Goal: Transaction & Acquisition: Register for event/course

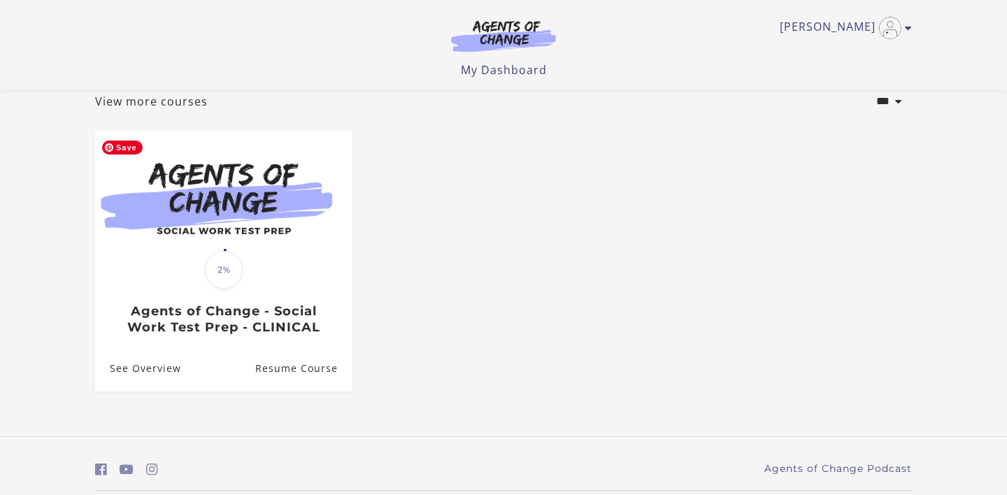
scroll to position [28, 0]
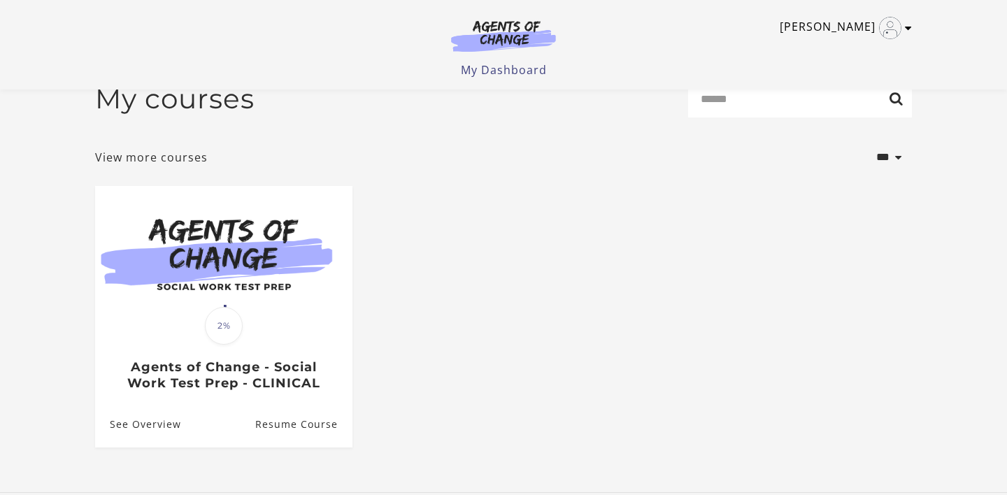
click at [911, 28] on icon "Toggle menu" at bounding box center [908, 27] width 7 height 11
click at [849, 55] on link "My Account" at bounding box center [854, 51] width 123 height 24
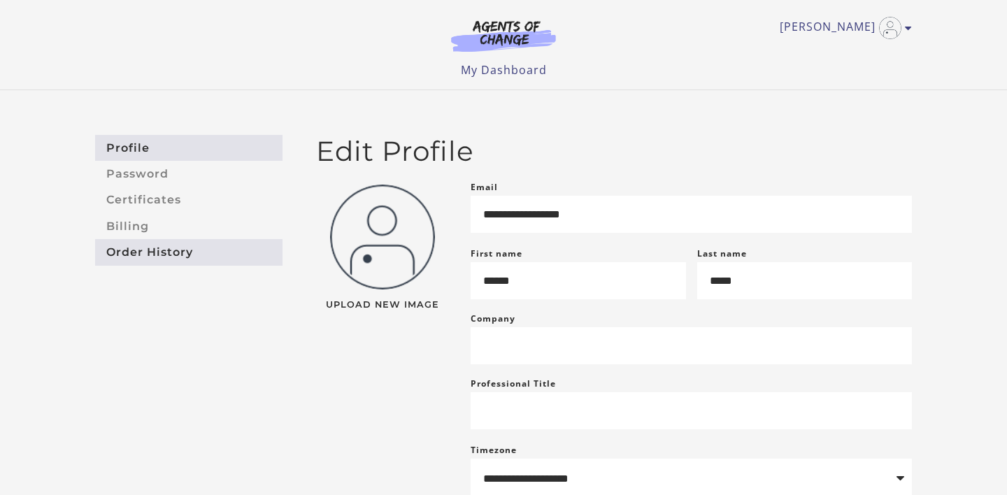
click at [190, 248] on link "Order History" at bounding box center [188, 252] width 187 height 26
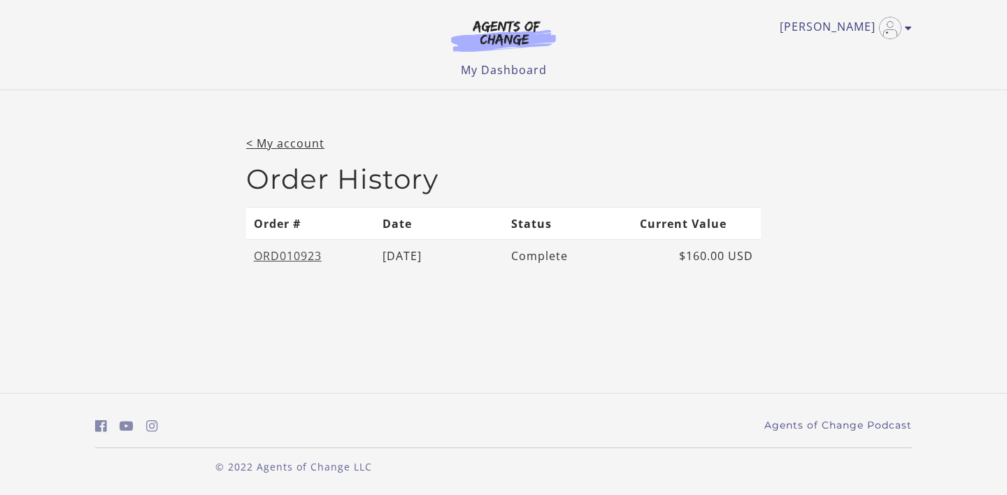
click at [290, 257] on link "ORD010923" at bounding box center [288, 255] width 68 height 15
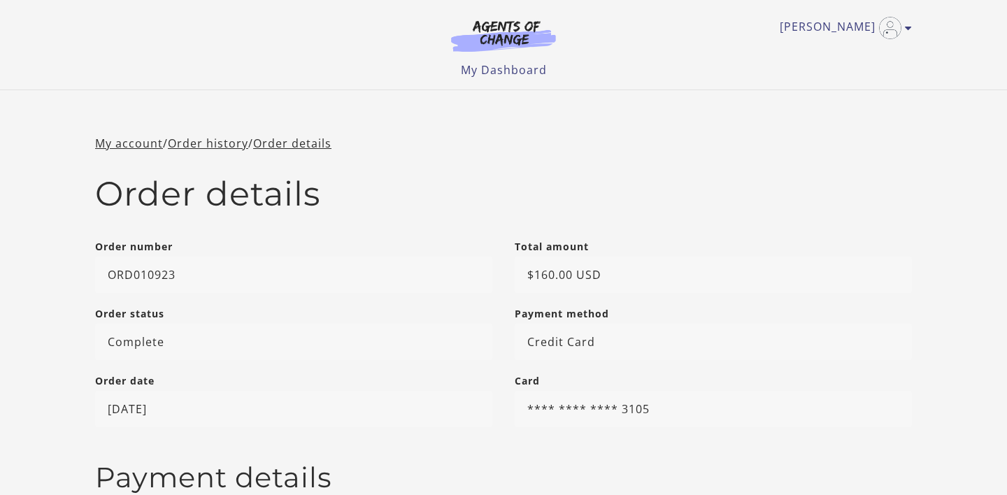
click at [511, 62] on li "My Dashboard" at bounding box center [504, 70] width 86 height 17
click at [508, 77] on link "My Dashboard" at bounding box center [504, 69] width 86 height 15
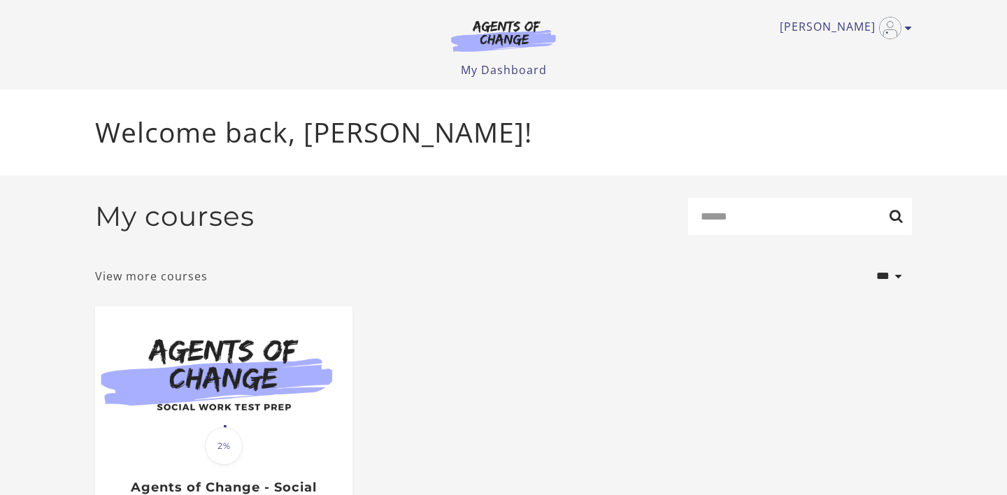
click at [139, 282] on link "View more courses" at bounding box center [151, 276] width 113 height 17
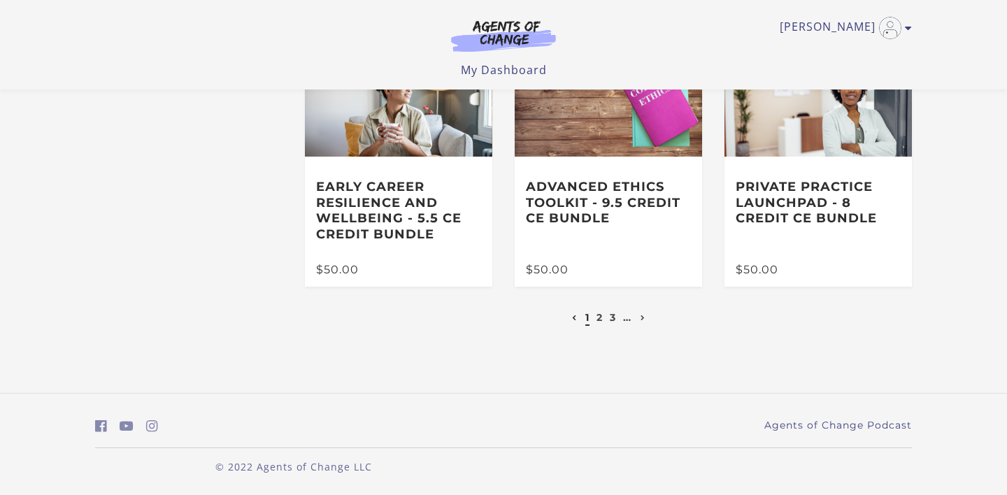
scroll to position [369, 0]
click at [597, 321] on link "2" at bounding box center [600, 317] width 6 height 13
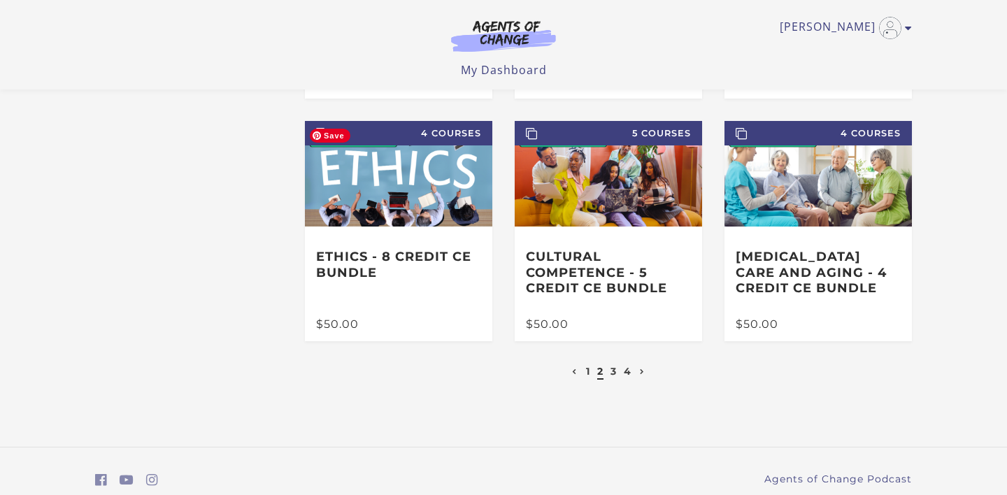
scroll to position [338, 0]
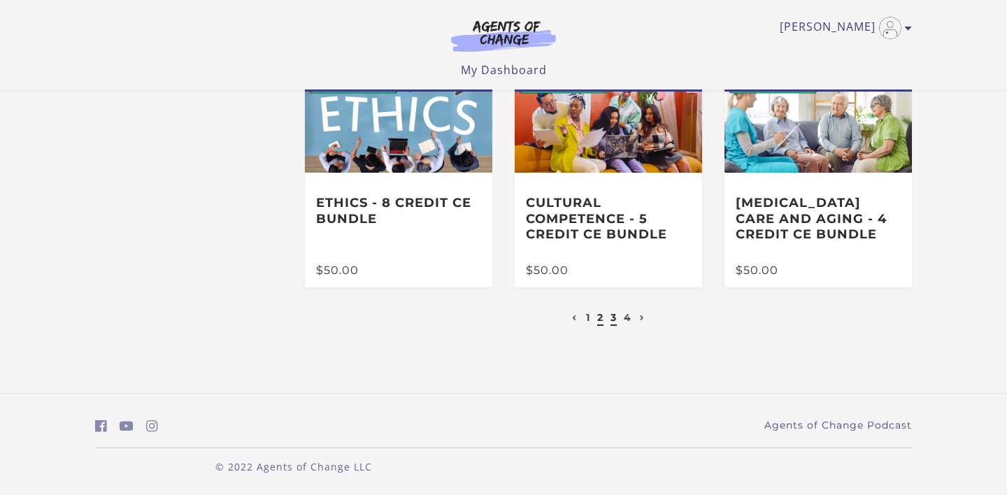
click at [616, 324] on link "3" at bounding box center [614, 317] width 6 height 13
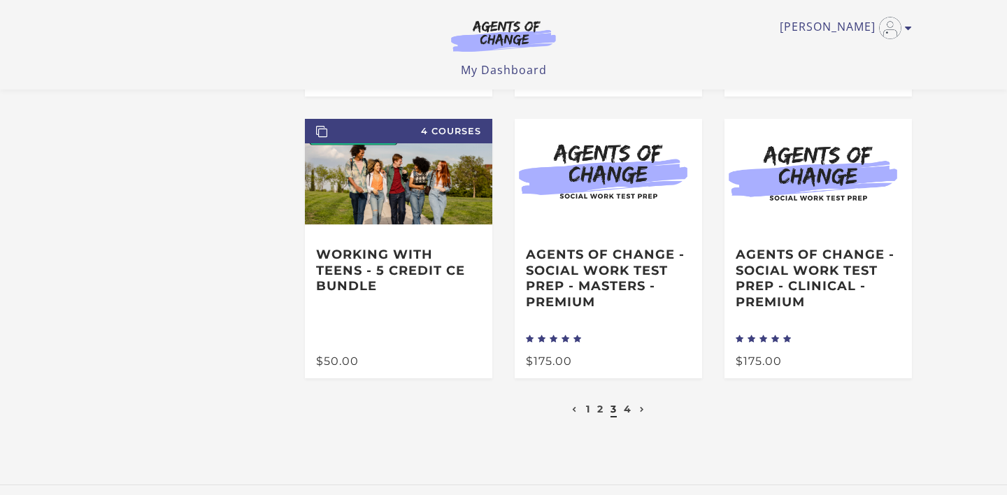
scroll to position [308, 0]
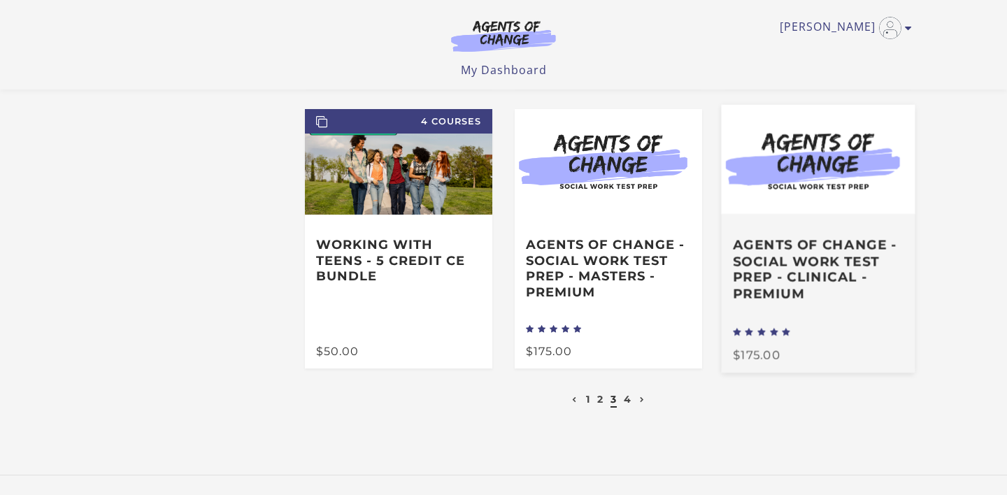
click at [807, 238] on div "Agents of Change - Social Work Test Prep - CLINICAL - PREMIUM" at bounding box center [819, 269] width 194 height 111
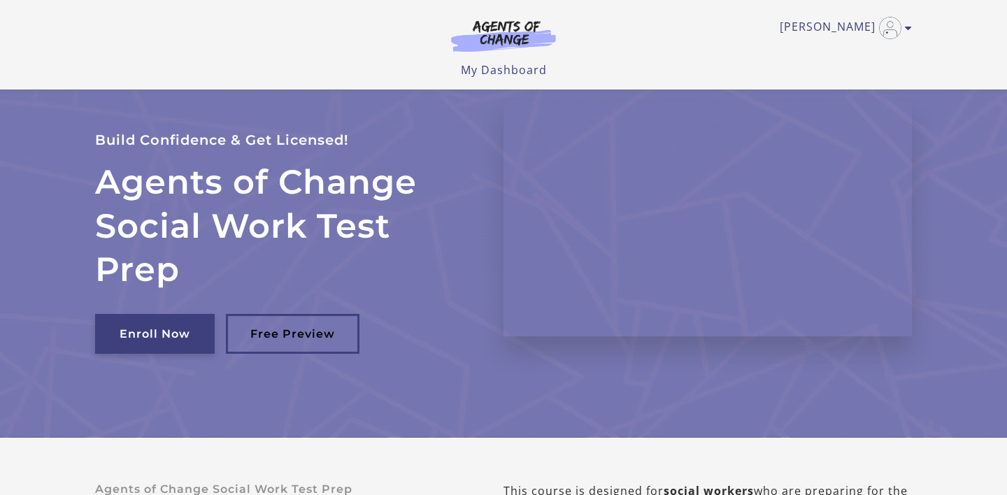
click at [181, 314] on link "Enroll Now" at bounding box center [155, 334] width 120 height 40
